Goal: Task Accomplishment & Management: Book appointment/travel/reservation

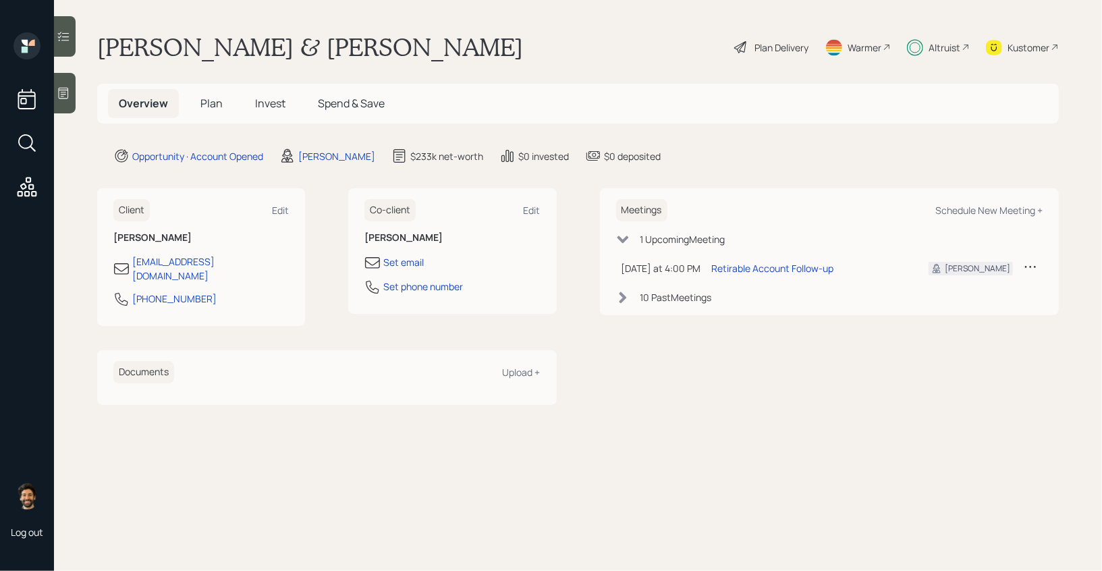
click at [260, 107] on span "Invest" at bounding box center [270, 103] width 30 height 15
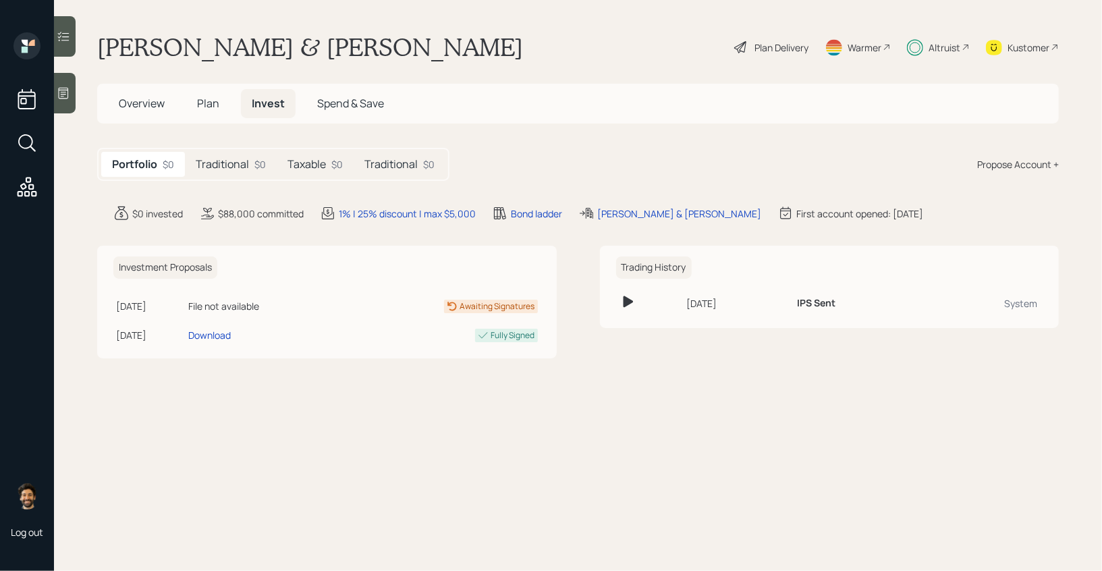
click at [242, 163] on h5 "Traditional" at bounding box center [222, 164] width 53 height 13
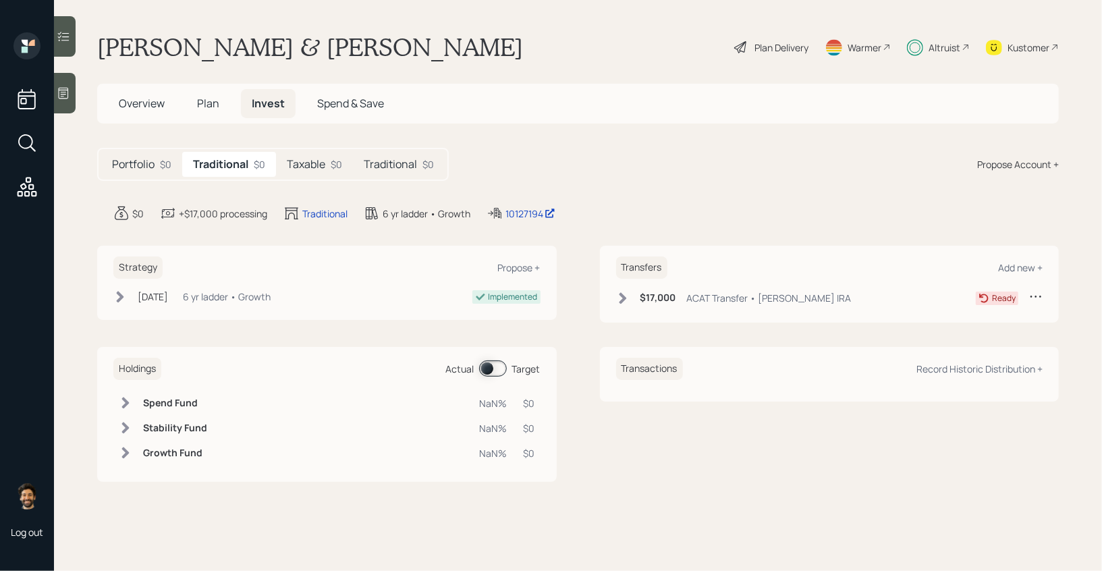
click at [300, 163] on h5 "Taxable" at bounding box center [306, 164] width 38 height 13
click at [404, 161] on h5 "Traditional" at bounding box center [390, 164] width 53 height 13
click at [200, 108] on span "Plan" at bounding box center [208, 103] width 22 height 15
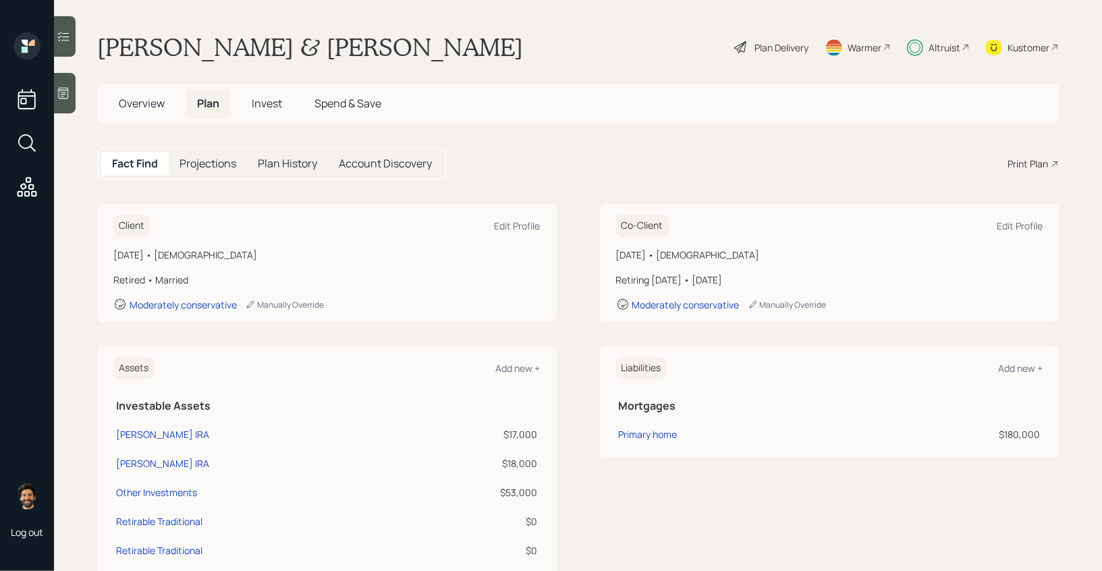
click at [153, 107] on span "Overview" at bounding box center [142, 103] width 46 height 15
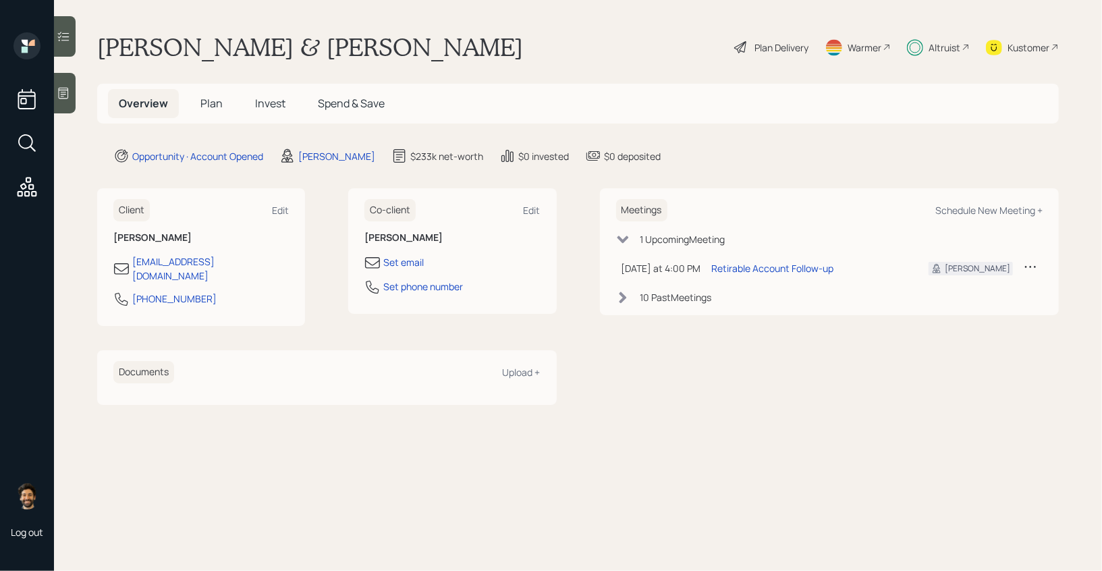
click at [668, 298] on div "10 Past Meeting s" at bounding box center [677, 297] width 72 height 14
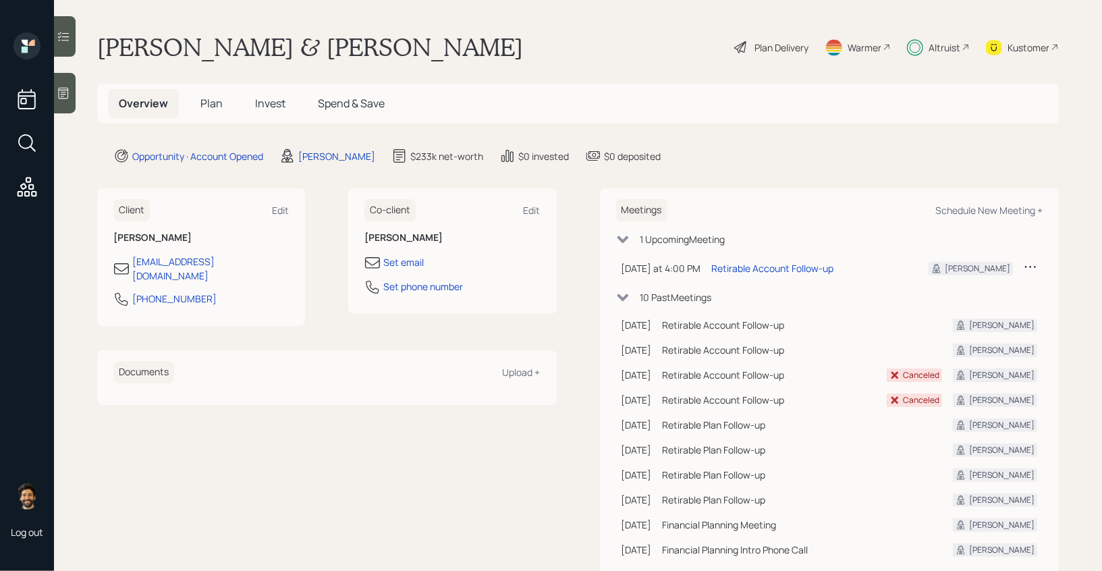
click at [269, 103] on span "Invest" at bounding box center [270, 103] width 30 height 15
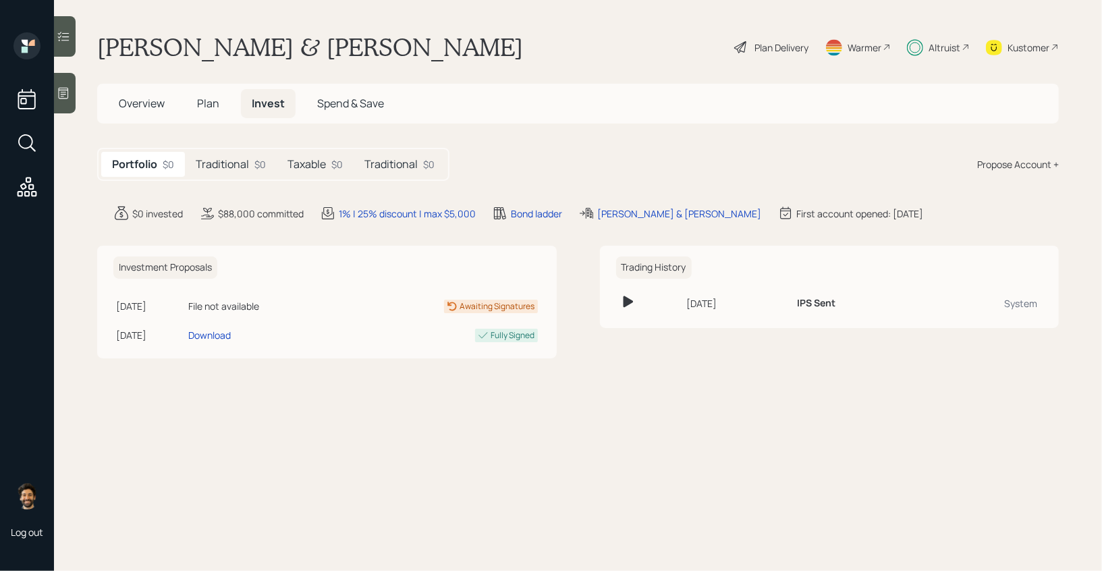
click at [221, 165] on h5 "Traditional" at bounding box center [222, 164] width 53 height 13
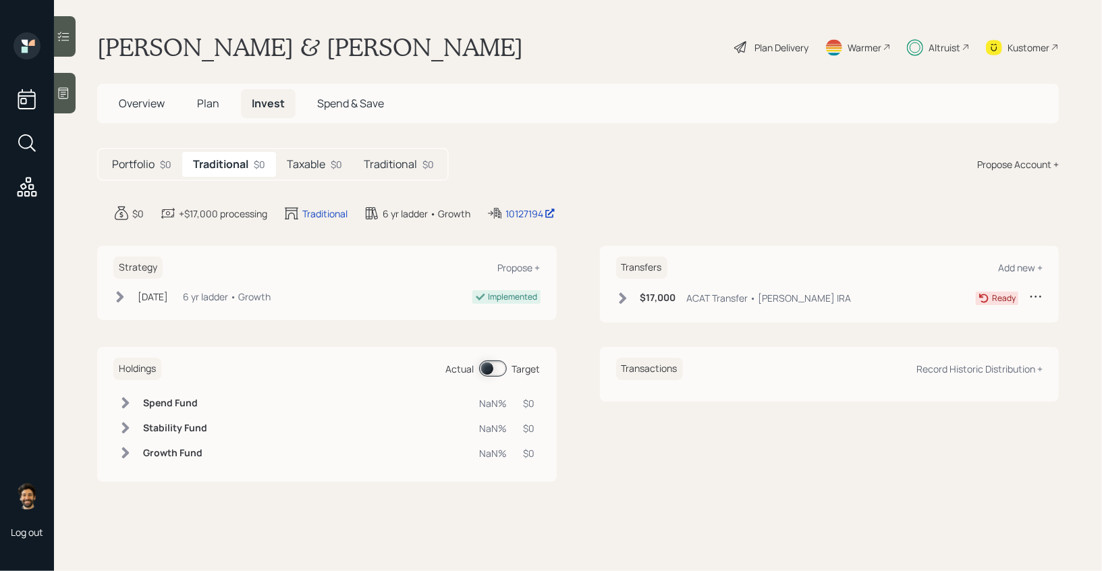
click at [298, 162] on h5 "Taxable" at bounding box center [306, 164] width 38 height 13
click at [389, 158] on h5 "Traditional" at bounding box center [390, 164] width 53 height 13
click at [307, 162] on h5 "Taxable" at bounding box center [304, 164] width 38 height 13
click at [202, 103] on span "Plan" at bounding box center [208, 103] width 22 height 15
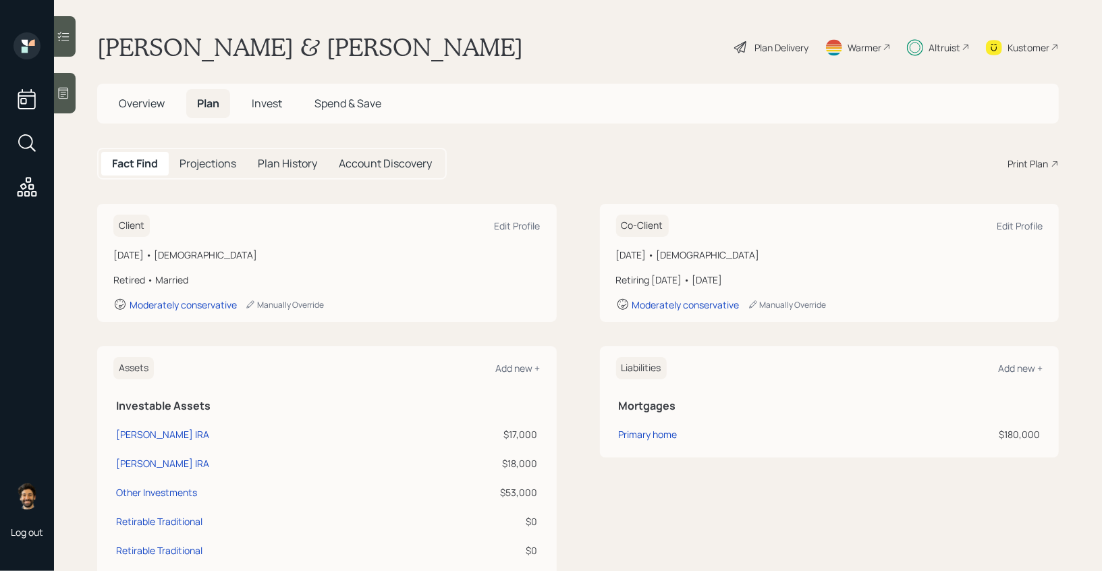
click at [278, 101] on span "Invest" at bounding box center [267, 103] width 30 height 15
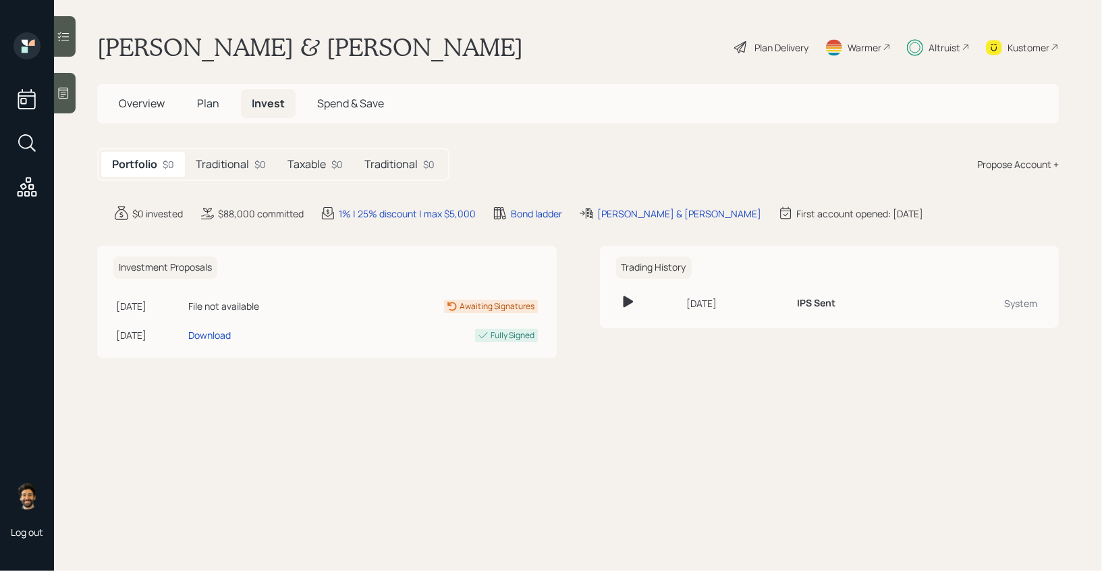
click at [248, 167] on h5 "Traditional" at bounding box center [222, 164] width 53 height 13
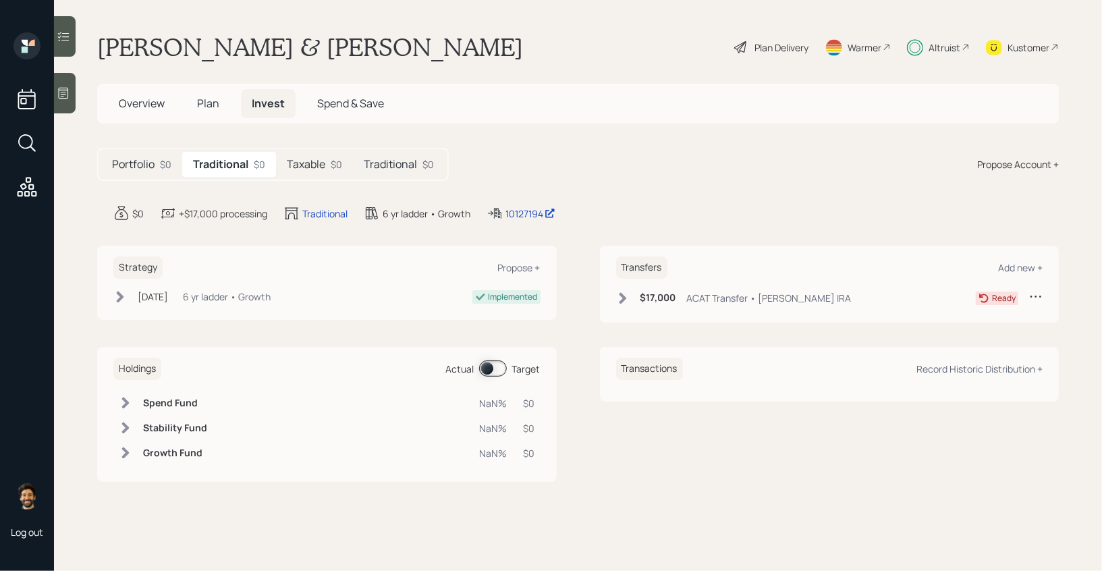
click at [315, 170] on h5 "Taxable" at bounding box center [306, 164] width 38 height 13
click at [400, 168] on h5 "Traditional" at bounding box center [390, 164] width 53 height 13
click at [207, 160] on h5 "Traditional" at bounding box center [219, 164] width 53 height 13
click at [298, 163] on h5 "Taxable" at bounding box center [306, 164] width 38 height 13
click at [401, 158] on h5 "Traditional" at bounding box center [390, 164] width 53 height 13
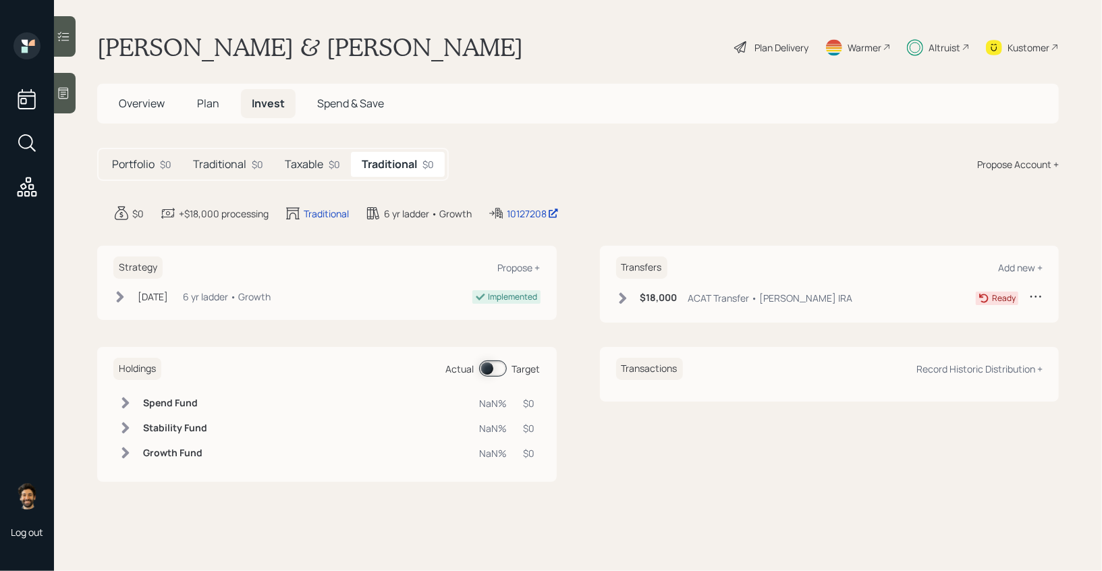
click at [313, 164] on h5 "Taxable" at bounding box center [304, 164] width 38 height 13
click at [379, 155] on div "Traditional $0" at bounding box center [399, 164] width 92 height 25
click at [309, 163] on h5 "Taxable" at bounding box center [304, 164] width 38 height 13
click at [391, 152] on div "Traditional $0" at bounding box center [399, 164] width 92 height 25
click at [622, 298] on icon at bounding box center [622, 297] width 7 height 11
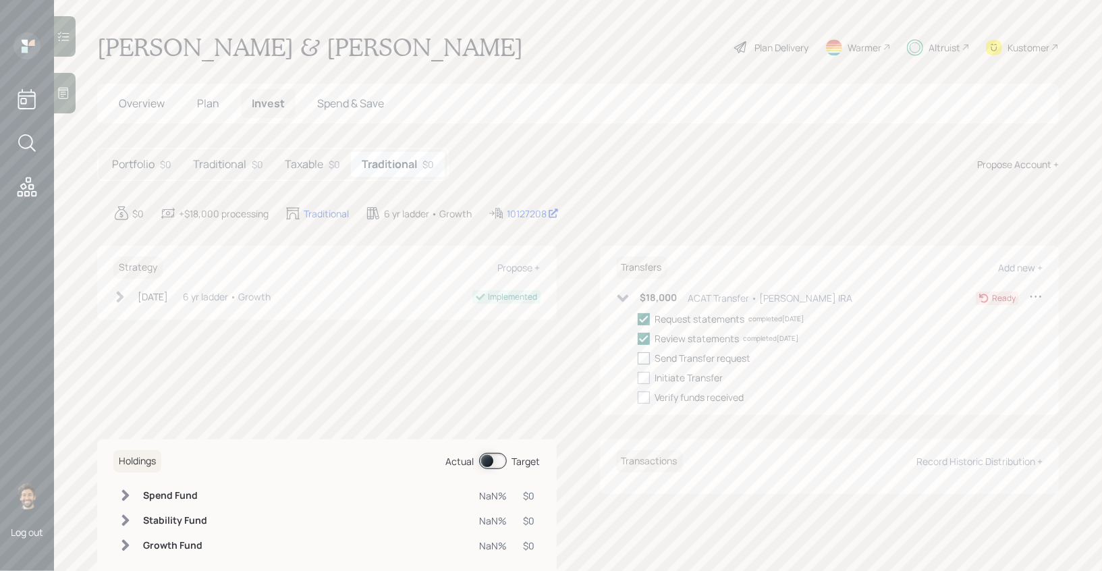
click at [641, 360] on div at bounding box center [644, 358] width 12 height 12
click at [638, 358] on input "checkbox" at bounding box center [637, 358] width 1 height 1
checkbox input "true"
click at [648, 381] on div at bounding box center [644, 378] width 12 height 12
click at [638, 378] on input "checkbox" at bounding box center [637, 377] width 1 height 1
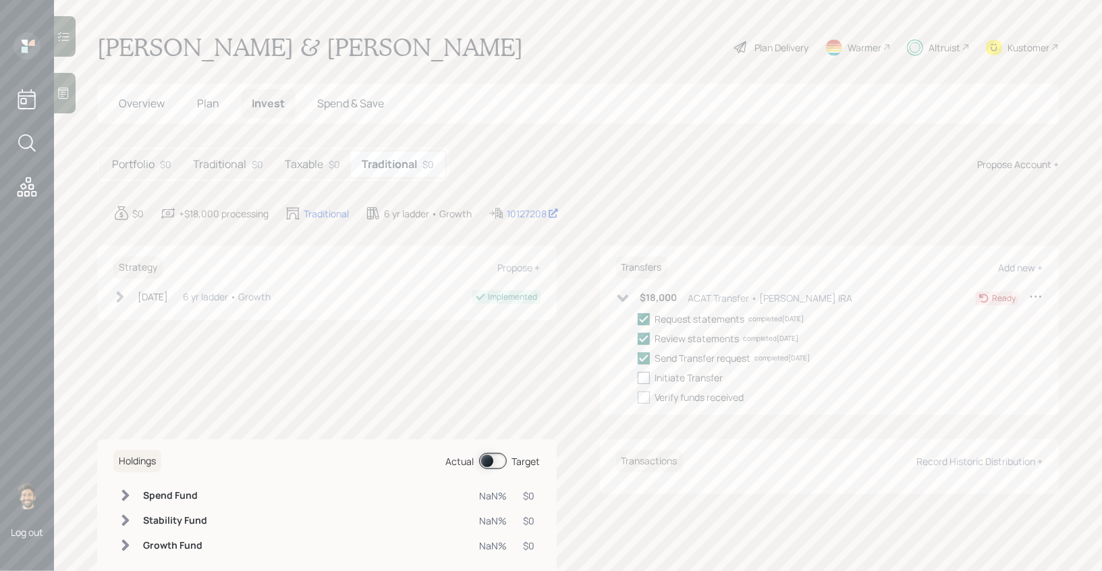
checkbox input "true"
click at [248, 173] on div "Traditional $0" at bounding box center [228, 164] width 92 height 25
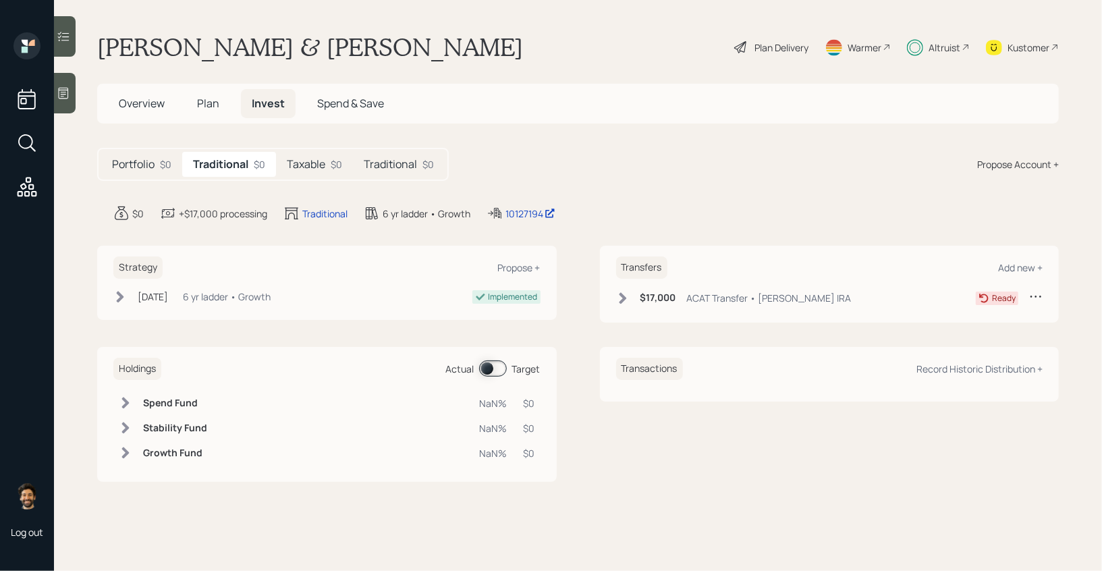
click at [617, 298] on icon at bounding box center [622, 298] width 13 height 13
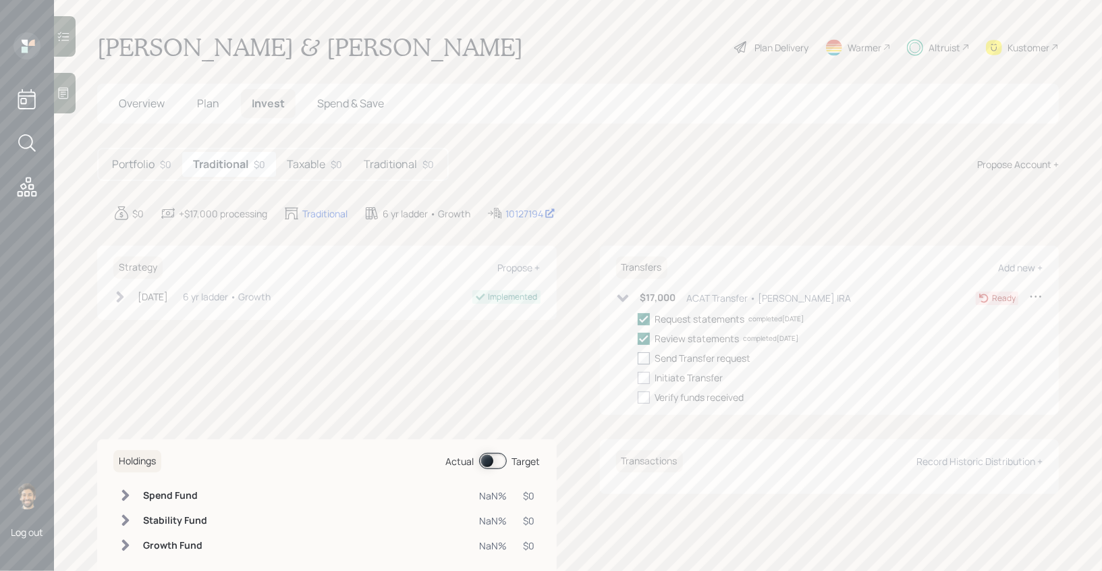
click at [642, 356] on div at bounding box center [644, 358] width 12 height 12
click at [638, 358] on input "checkbox" at bounding box center [637, 358] width 1 height 1
checkbox input "true"
click at [649, 383] on div at bounding box center [644, 378] width 12 height 12
click at [638, 378] on input "checkbox" at bounding box center [637, 377] width 1 height 1
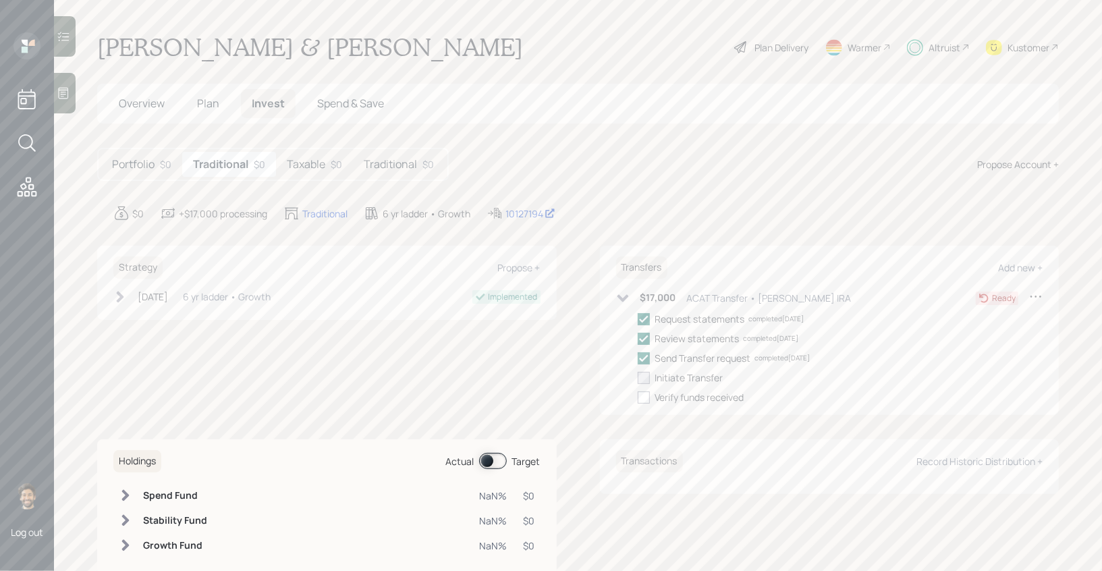
checkbox input "true"
click at [326, 159] on div "Taxable $0" at bounding box center [314, 164] width 77 height 25
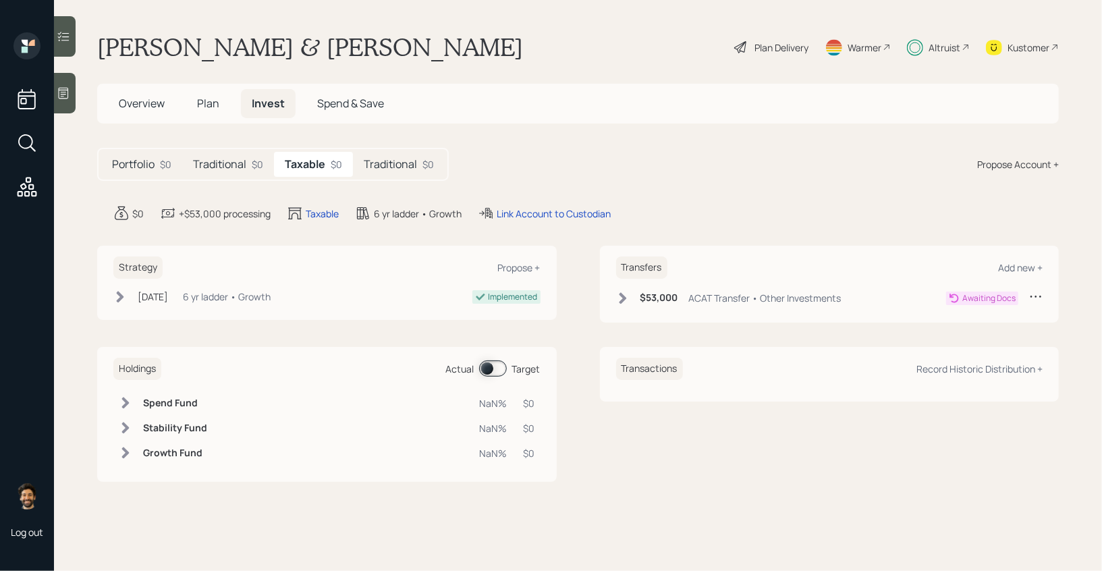
click at [406, 164] on h5 "Traditional" at bounding box center [390, 164] width 53 height 13
click at [329, 164] on div "$0" at bounding box center [334, 164] width 11 height 14
click at [499, 367] on span at bounding box center [493, 368] width 28 height 16
click at [485, 367] on input at bounding box center [482, 369] width 5 height 4
click at [483, 372] on span at bounding box center [493, 368] width 28 height 16
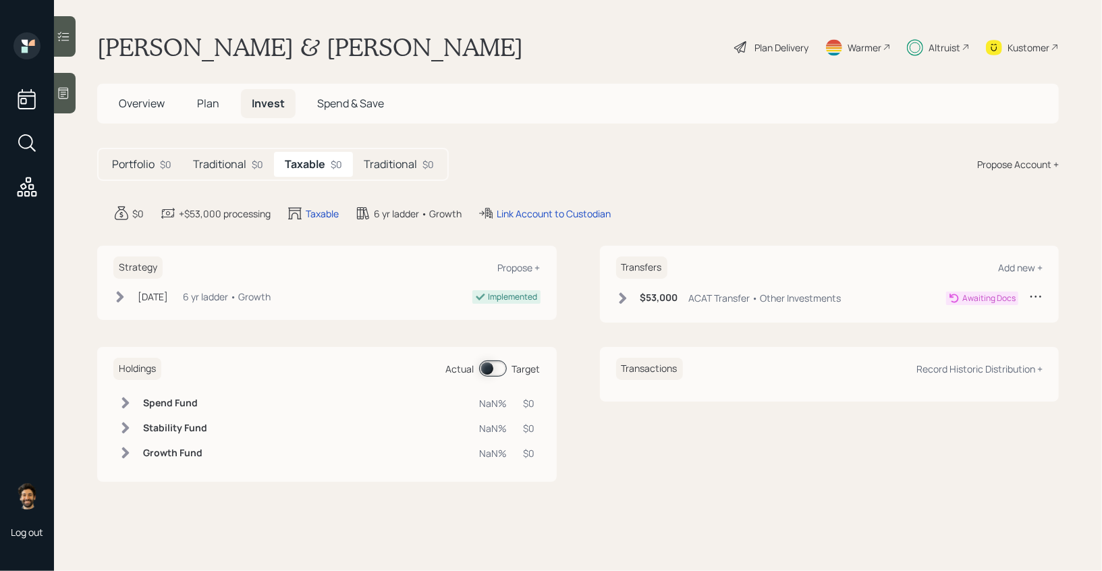
click at [483, 371] on input at bounding box center [482, 369] width 5 height 4
click at [247, 170] on div "Traditional $0" at bounding box center [228, 164] width 92 height 25
click at [488, 372] on span at bounding box center [493, 368] width 28 height 16
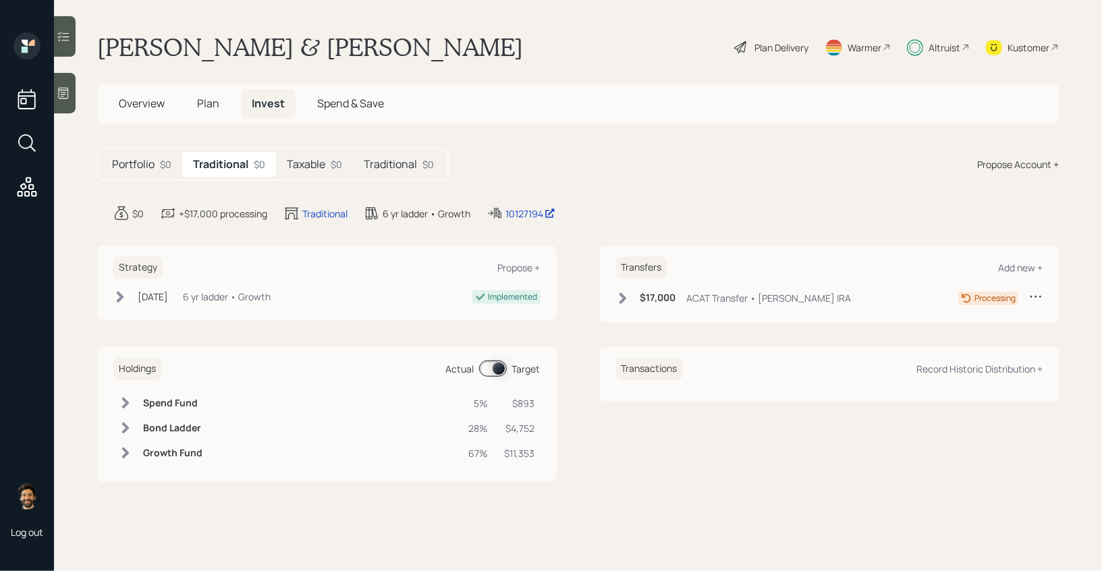
click at [310, 161] on h5 "Taxable" at bounding box center [306, 164] width 38 height 13
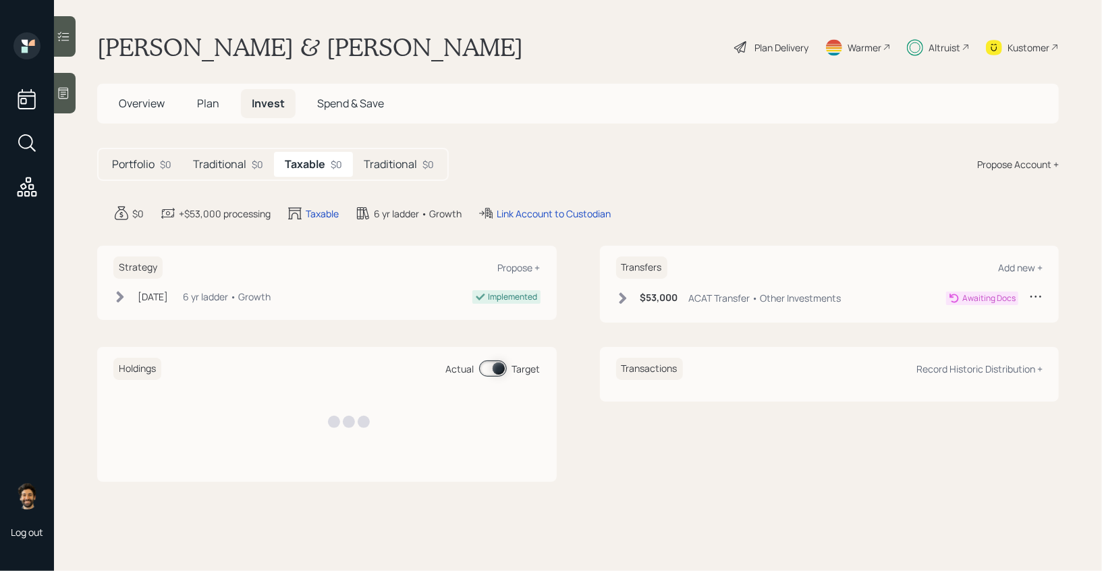
click at [227, 162] on h5 "Traditional" at bounding box center [219, 164] width 53 height 13
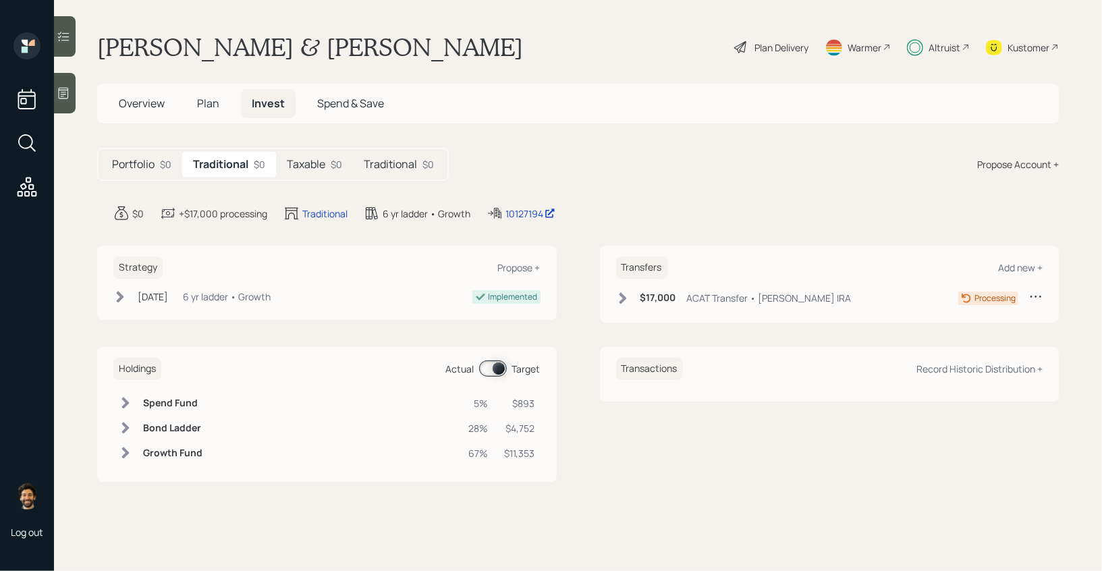
click at [142, 42] on h1 "[PERSON_NAME] & [PERSON_NAME]" at bounding box center [310, 47] width 426 height 30
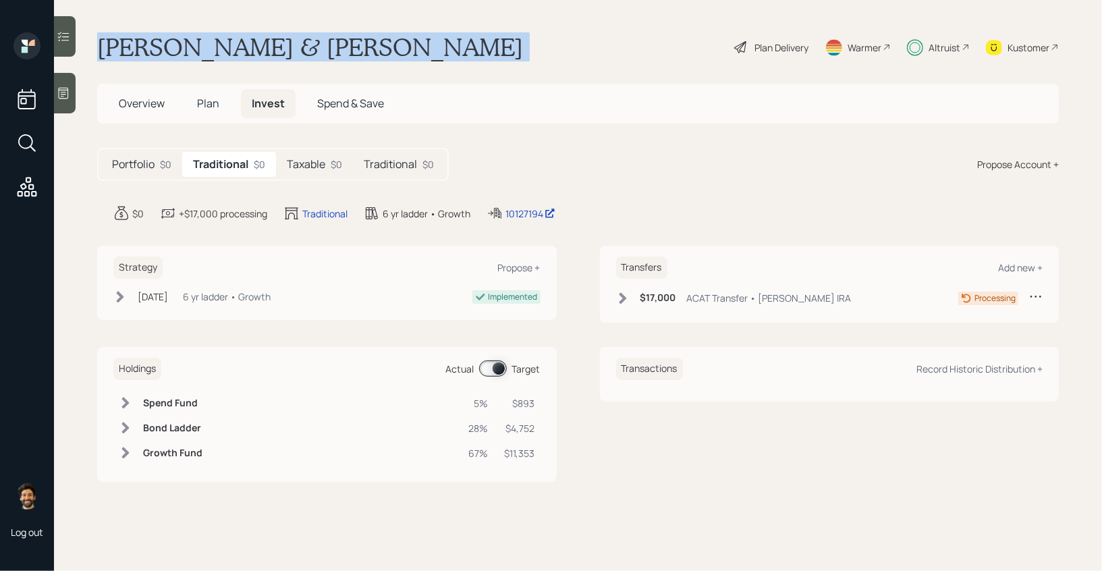
click at [142, 42] on h1 "[PERSON_NAME] & [PERSON_NAME]" at bounding box center [310, 47] width 426 height 30
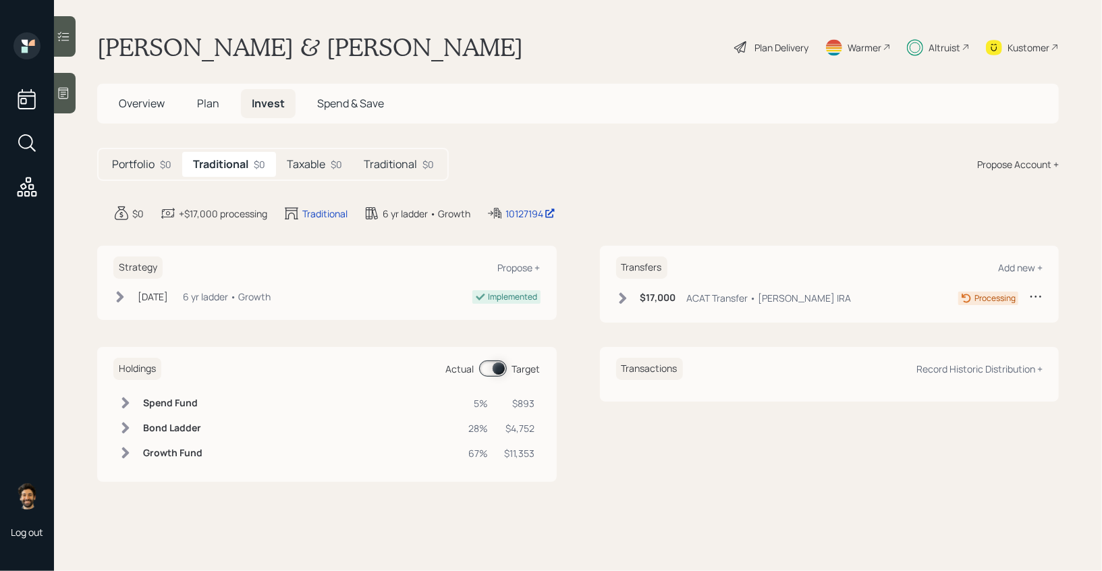
click at [223, 101] on h5 "Plan" at bounding box center [208, 103] width 44 height 29
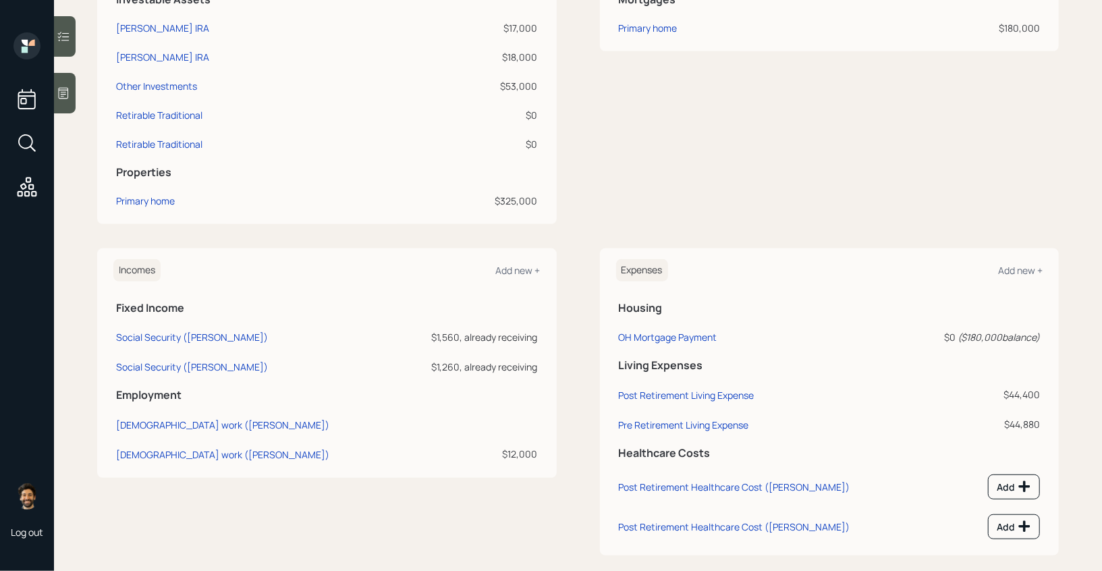
scroll to position [421, 0]
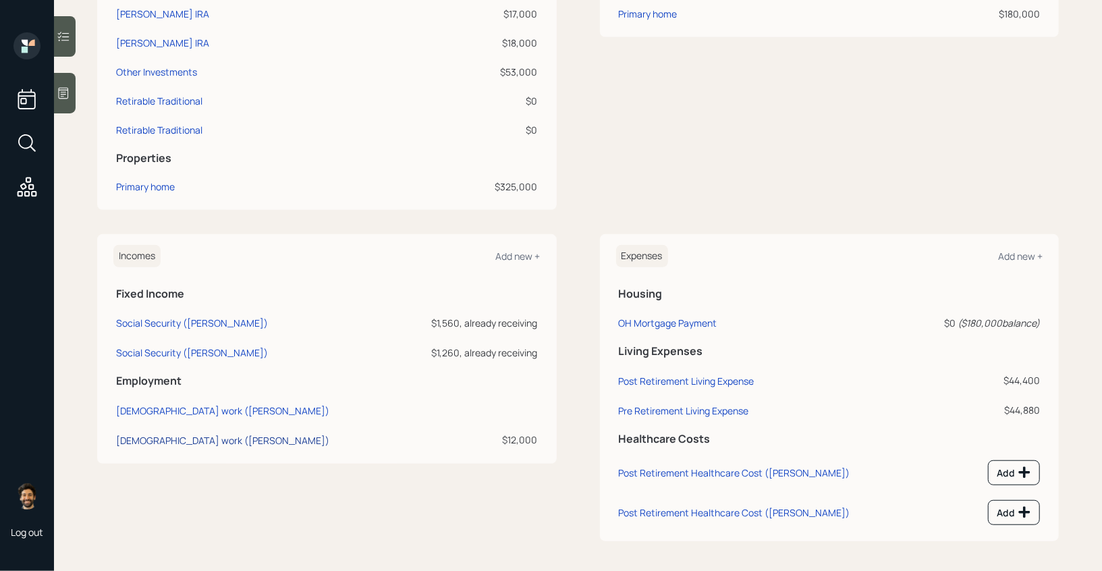
click at [130, 435] on div "Full-time work (Jim)" at bounding box center [222, 440] width 213 height 13
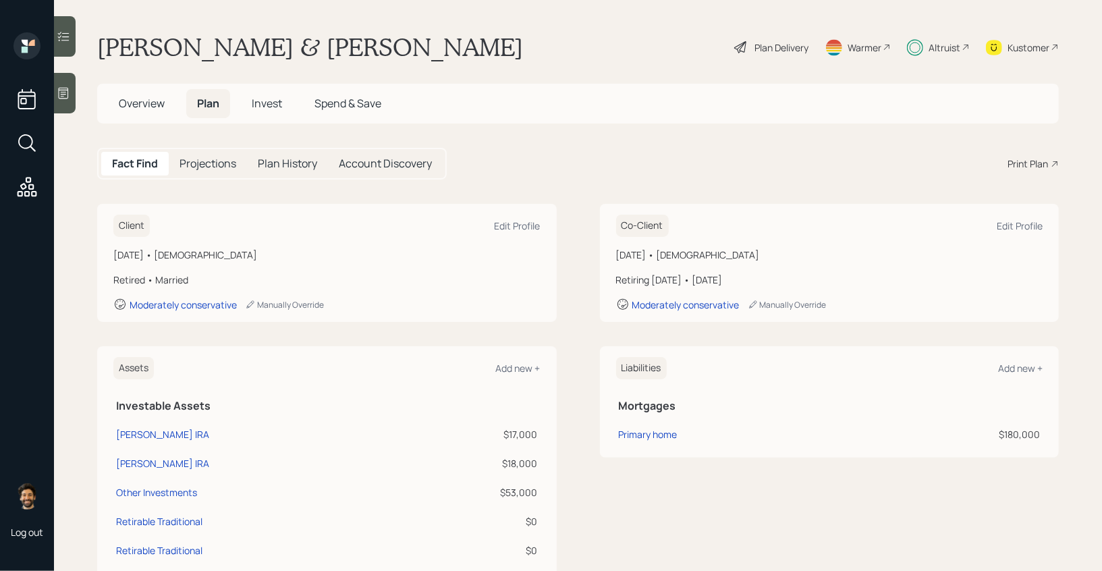
click at [148, 113] on h5 "Overview" at bounding box center [141, 103] width 67 height 29
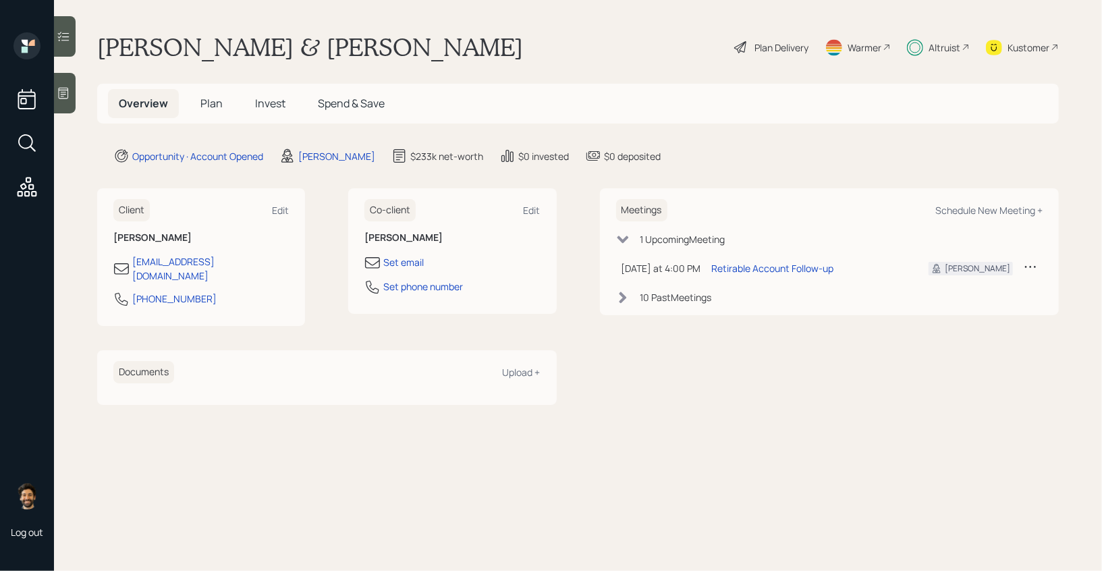
click at [219, 101] on span "Plan" at bounding box center [211, 103] width 22 height 15
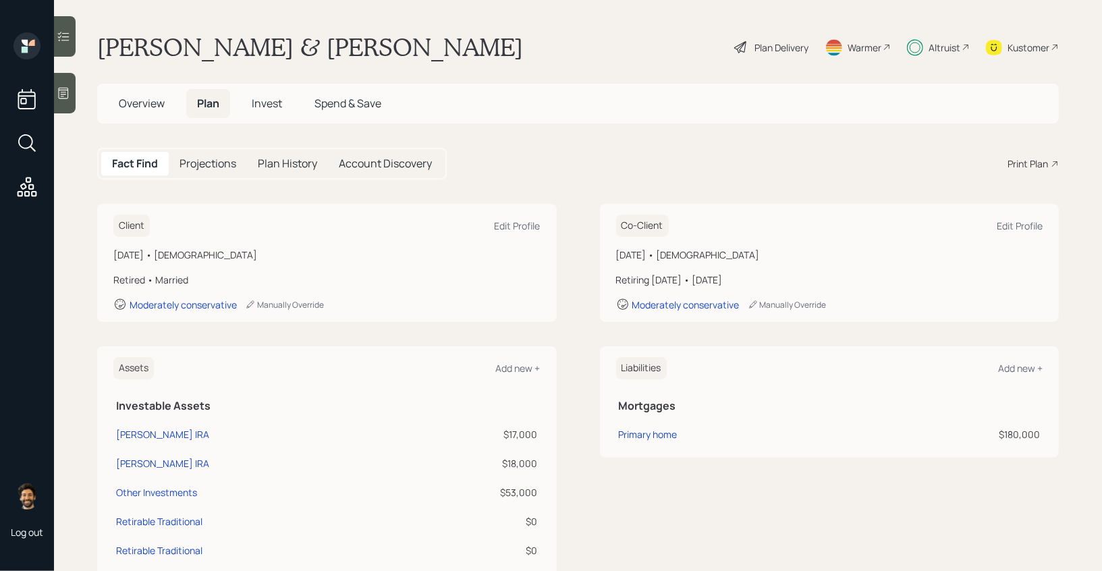
click at [256, 103] on span "Invest" at bounding box center [267, 103] width 30 height 15
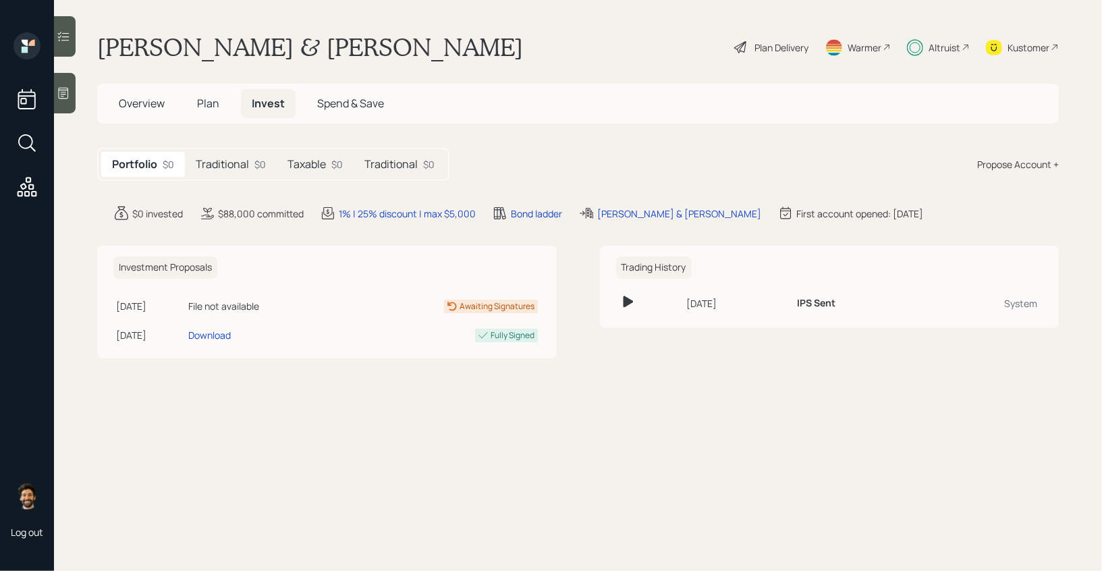
click at [211, 103] on span "Plan" at bounding box center [208, 103] width 22 height 15
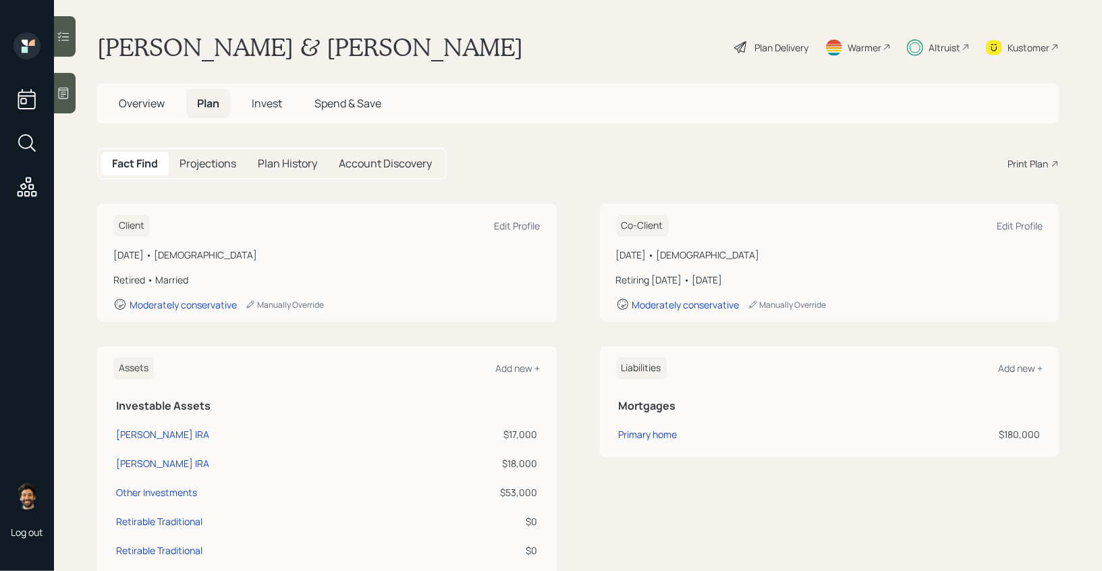
click at [271, 113] on h5 "Invest" at bounding box center [267, 103] width 52 height 29
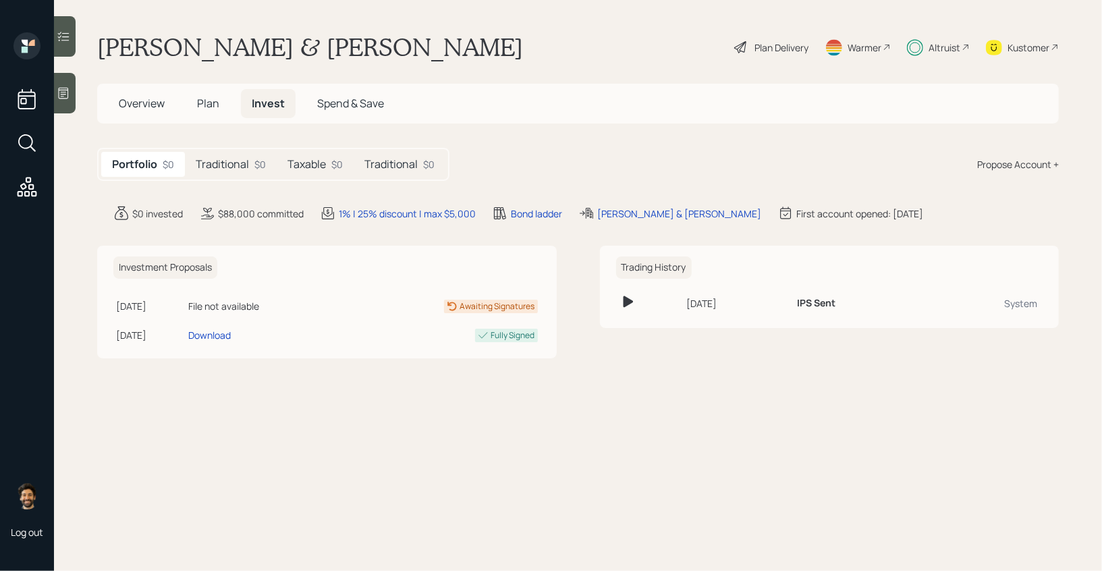
click at [205, 104] on span "Plan" at bounding box center [208, 103] width 22 height 15
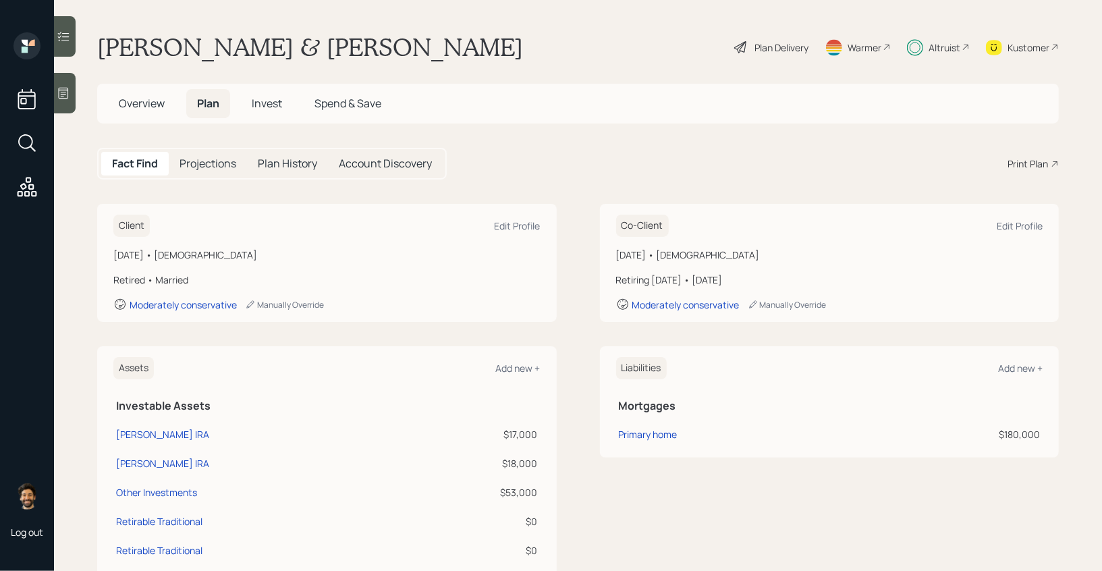
click at [510, 187] on main "Kris & Jim Bratt Plan Delivery Warmer Altruist Kustomer Overview Plan Invest Sp…" at bounding box center [578, 285] width 1048 height 571
click at [148, 92] on h5 "Overview" at bounding box center [141, 103] width 67 height 29
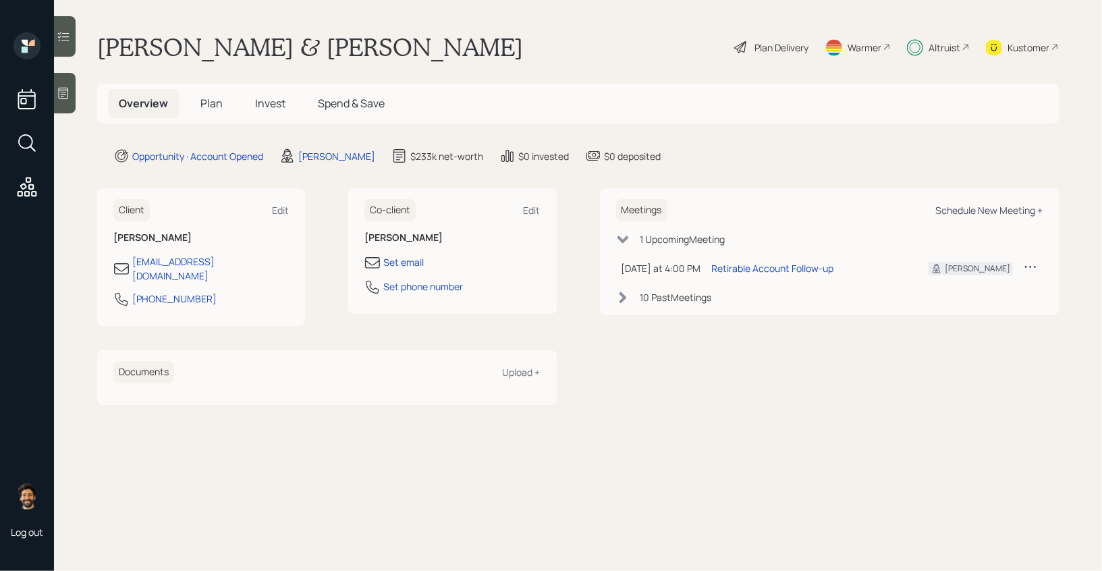
click at [974, 211] on div "Schedule New Meeting +" at bounding box center [988, 210] width 107 height 13
select select "f14b762f-c7c2-4b89-9227-8fa891345eea"
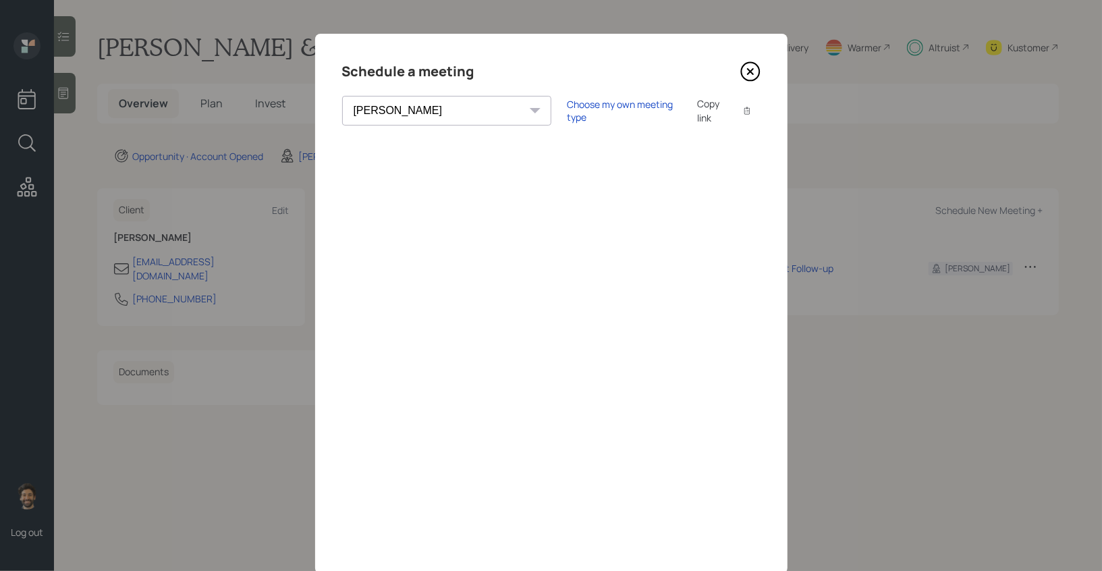
click at [744, 76] on icon at bounding box center [750, 71] width 20 height 20
